Goal: Transaction & Acquisition: Download file/media

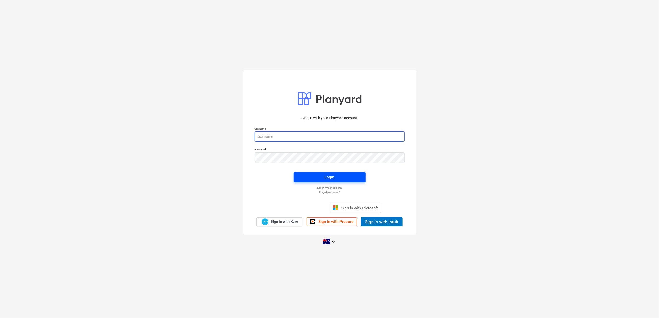
type input "[PERSON_NAME][EMAIL_ADDRESS][DOMAIN_NAME]"
click at [347, 178] on span "Login" at bounding box center [329, 177] width 59 height 7
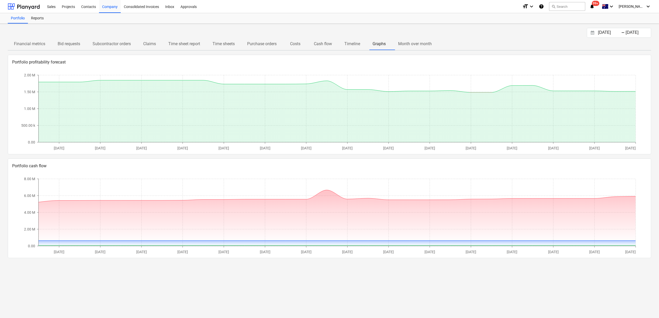
click at [152, 45] on p "Claims" at bounding box center [149, 44] width 13 height 6
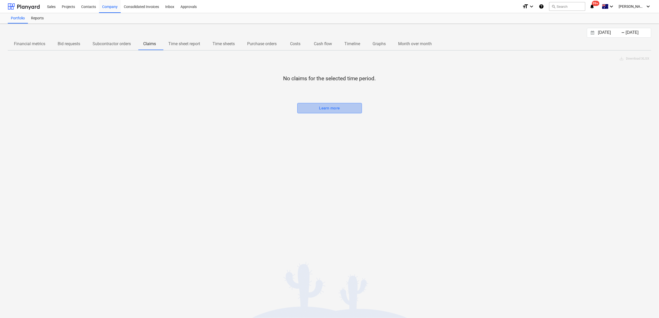
click at [344, 109] on span "Learn more" at bounding box center [329, 108] width 53 height 7
click at [196, 167] on div "[DATE] Press the down arrow key to interact with the calendar and select a date…" at bounding box center [329, 171] width 659 height 295
click at [330, 48] on button "Cash flow" at bounding box center [323, 44] width 30 height 12
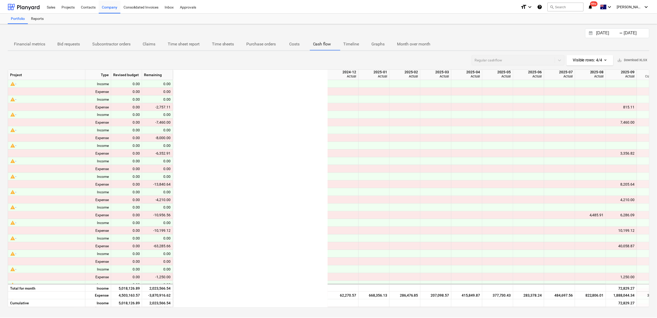
scroll to position [0, 207]
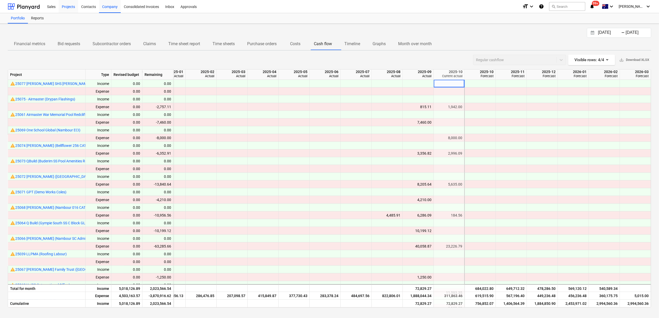
click at [74, 8] on div "Projects" at bounding box center [68, 6] width 19 height 13
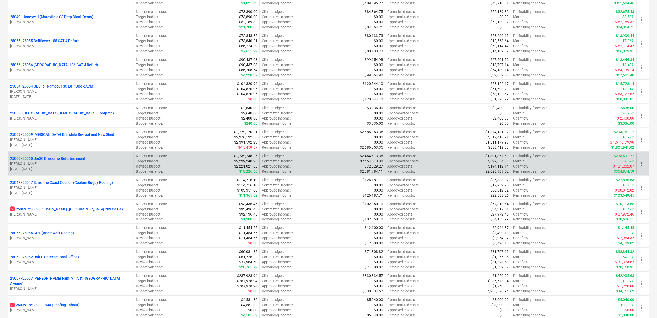
scroll to position [275, 0]
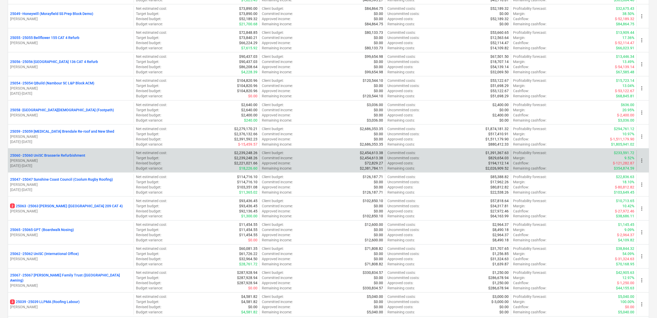
click at [73, 158] on p "25060 - 25060 UniSC Brasserie Refurbishment" at bounding box center [47, 155] width 75 height 5
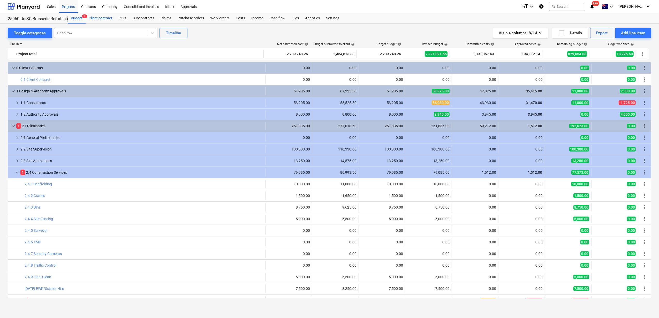
click at [105, 18] on div "Client contract" at bounding box center [101, 18] width 30 height 10
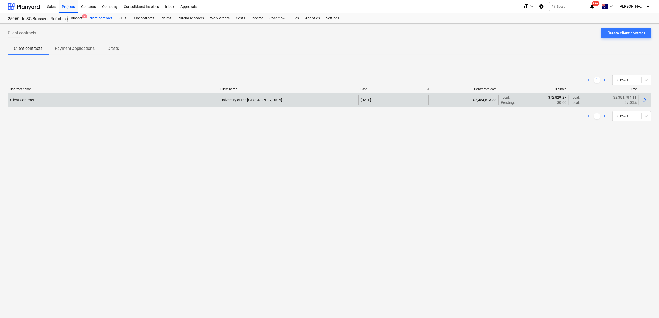
click at [138, 98] on div "Client Contract" at bounding box center [113, 100] width 210 height 10
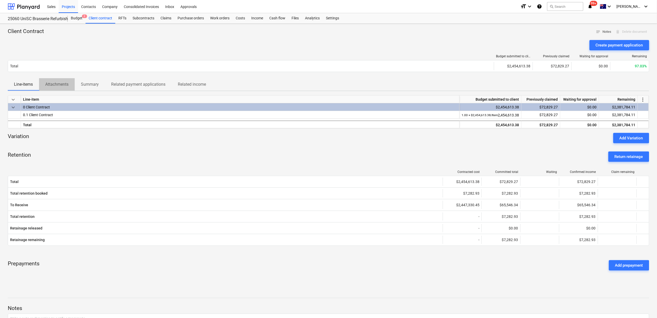
click at [62, 85] on p "Attachments" at bounding box center [56, 84] width 23 height 6
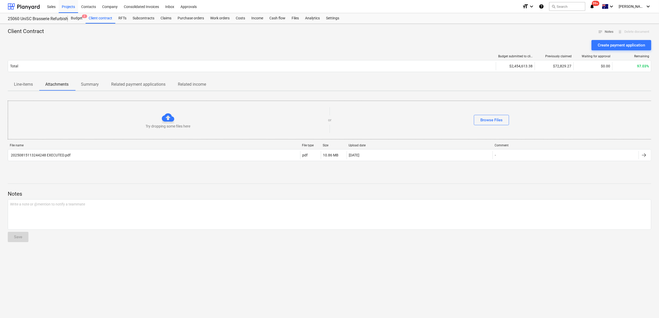
click at [93, 82] on p "Summary" at bounding box center [90, 84] width 18 height 6
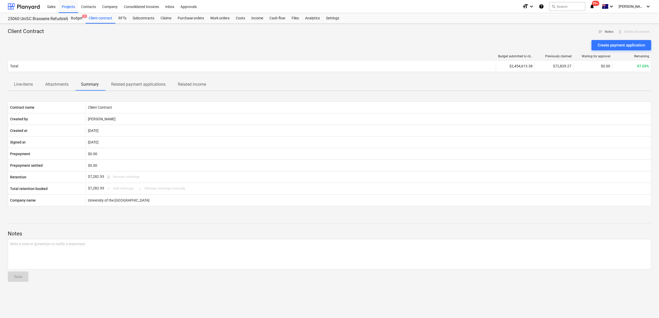
click at [59, 85] on p "Attachments" at bounding box center [56, 84] width 23 height 6
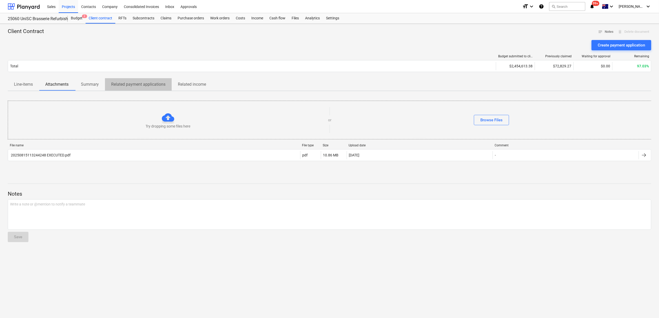
click at [131, 83] on p "Related payment applications" at bounding box center [138, 84] width 54 height 6
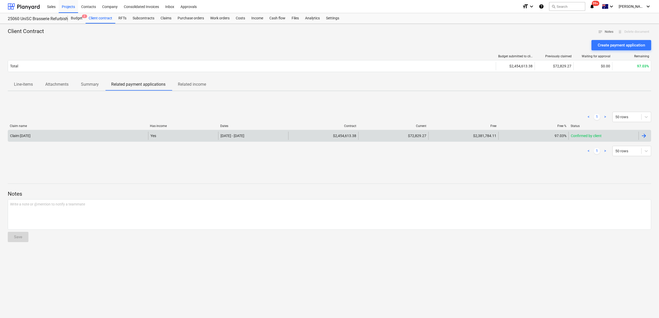
click at [80, 136] on div "Claim [DATE]" at bounding box center [78, 136] width 140 height 8
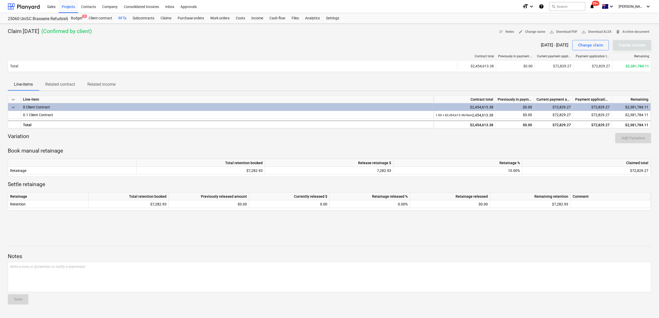
click at [126, 18] on div "RFTs" at bounding box center [122, 18] width 14 height 10
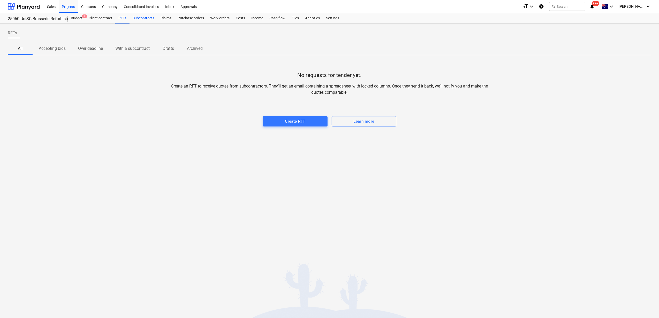
click at [144, 20] on div "Subcontracts" at bounding box center [143, 18] width 28 height 10
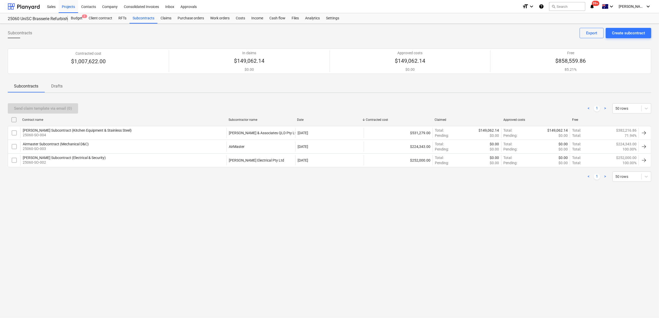
click at [101, 133] on p "25060-SO-004" at bounding box center [77, 135] width 109 height 5
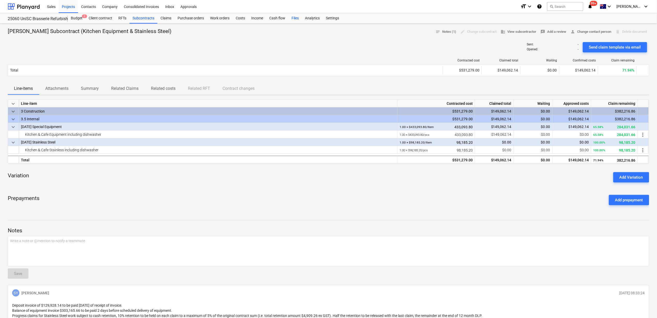
click at [298, 18] on div "Files" at bounding box center [294, 18] width 13 height 10
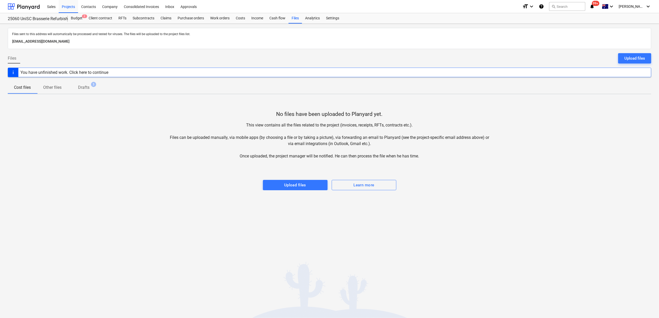
click at [85, 87] on p "Drafts" at bounding box center [83, 88] width 11 height 6
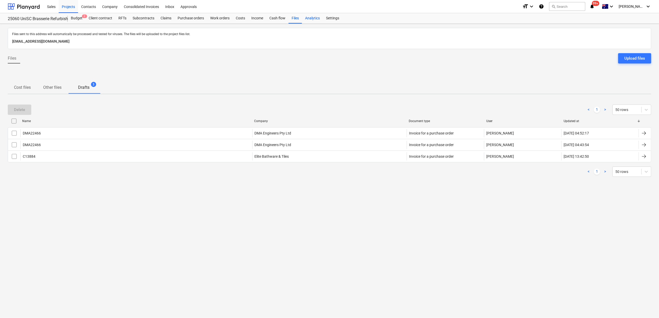
click at [314, 16] on div "Analytics" at bounding box center [312, 18] width 21 height 10
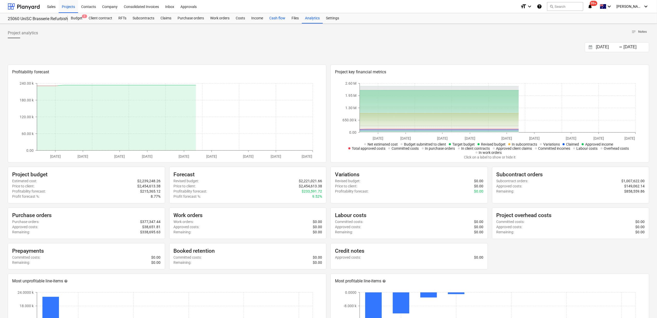
click at [274, 19] on div "Cash flow" at bounding box center [277, 18] width 22 height 10
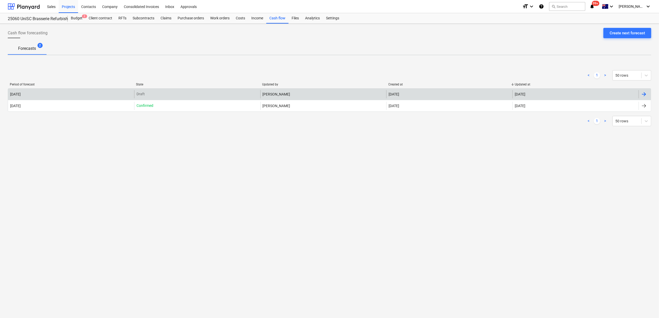
click at [90, 94] on div "[DATE]" at bounding box center [71, 94] width 126 height 8
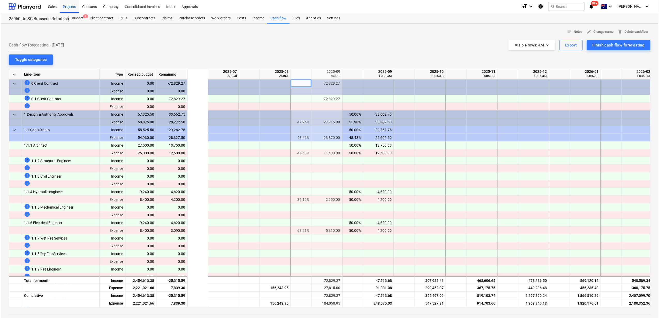
scroll to position [0, 56]
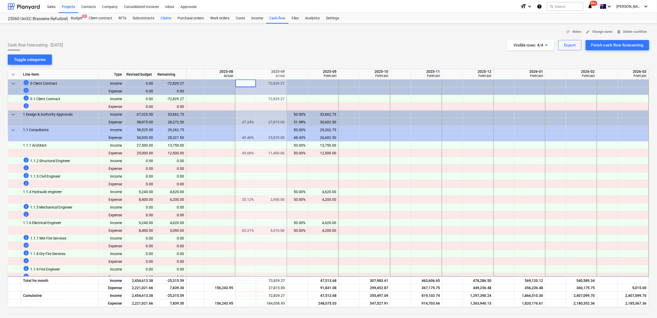
click at [173, 16] on div "Claims" at bounding box center [165, 18] width 17 height 10
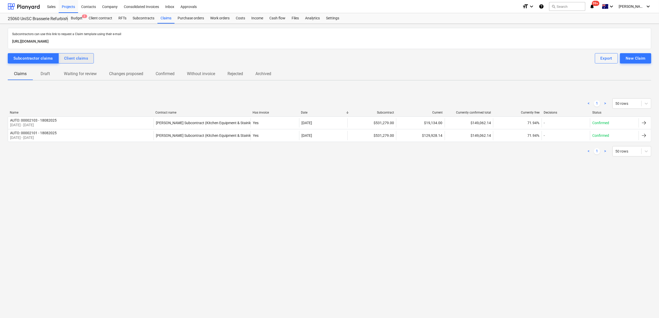
click at [72, 59] on div "Client claims" at bounding box center [76, 58] width 24 height 7
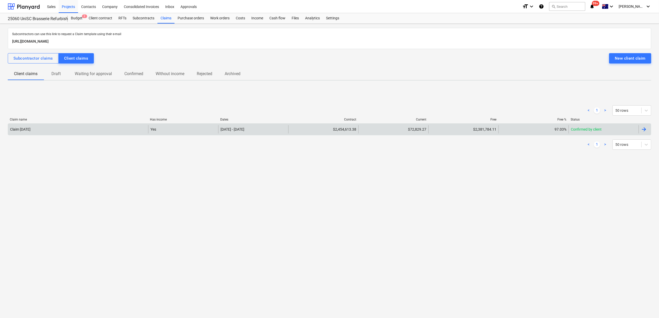
click at [120, 131] on div "Claim [DATE]" at bounding box center [78, 129] width 140 height 8
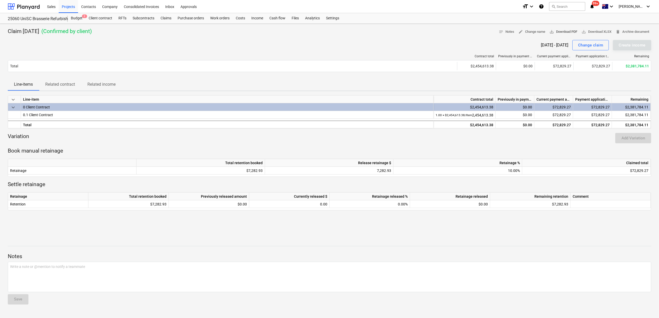
click at [557, 31] on span "save_alt Download PDF" at bounding box center [563, 32] width 28 height 6
click at [424, 148] on p "Book manual retainage" at bounding box center [329, 151] width 643 height 7
